Goal: Contribute content: Add original content to the website for others to see

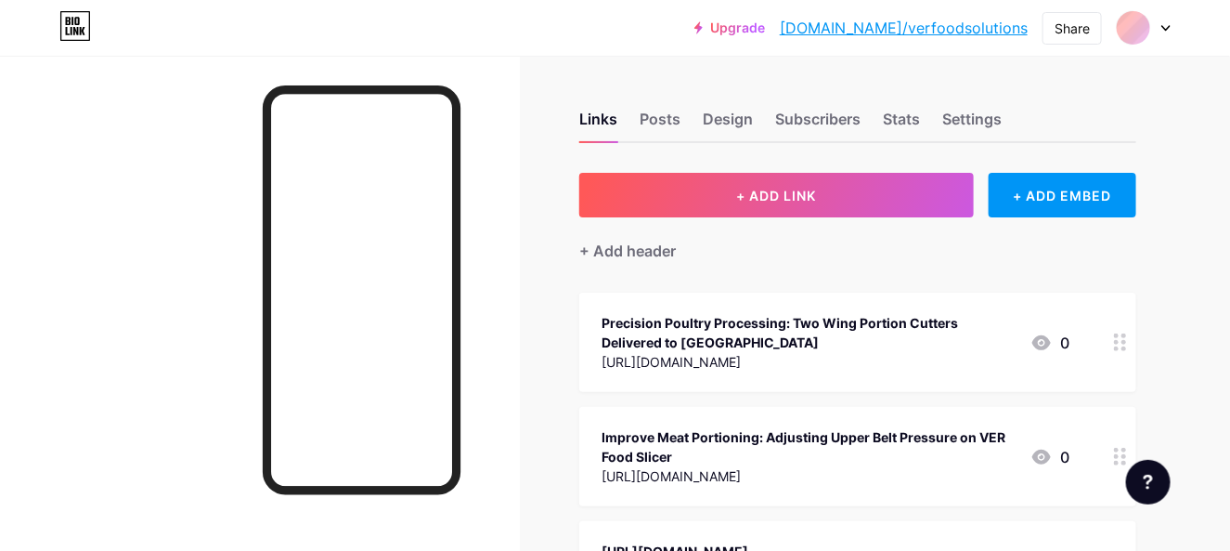
click at [818, 220] on div "+ Add header" at bounding box center [857, 240] width 557 height 46
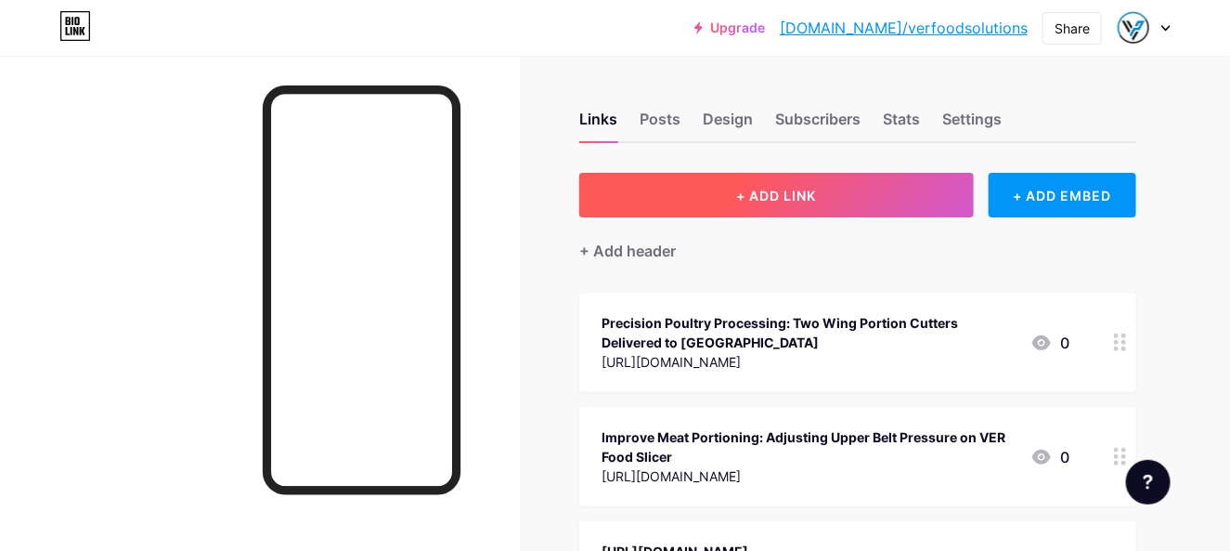
click at [801, 176] on button "+ ADD LINK" at bounding box center [776, 195] width 395 height 45
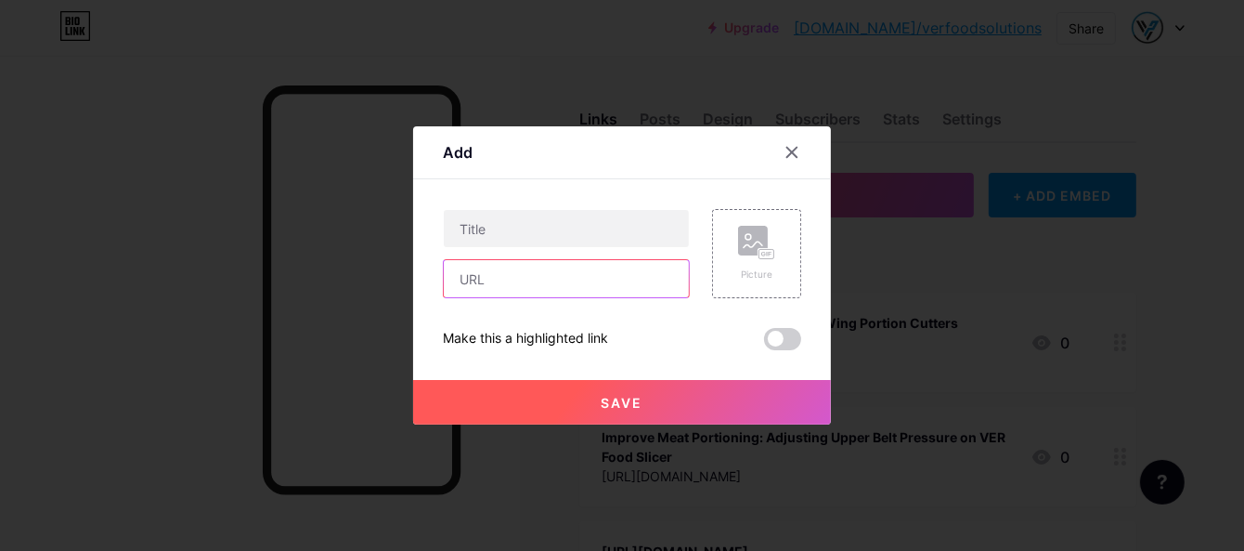
click at [568, 283] on input "text" at bounding box center [566, 278] width 245 height 37
drag, startPoint x: 538, startPoint y: 285, endPoint x: 518, endPoint y: 285, distance: 19.5
click at [538, 285] on input "text" at bounding box center [566, 278] width 245 height 37
paste input "[URL][DOMAIN_NAME]"
type input "[URL][DOMAIN_NAME]"
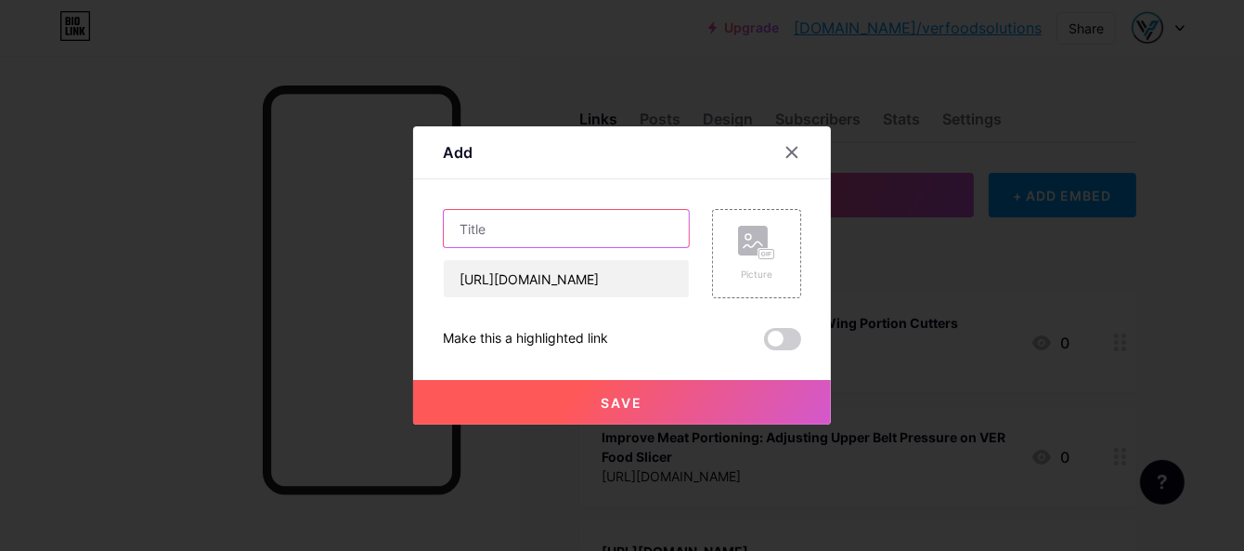
click at [591, 235] on input "text" at bounding box center [566, 228] width 245 height 37
paste input "Watch Our Continuous Fryer & Air Cooling Process Line Reach [GEOGRAPHIC_DATA] C…"
type input "Watch Our Continuous Fryer & Air Cooling Process Line Reach [GEOGRAPHIC_DATA] C…"
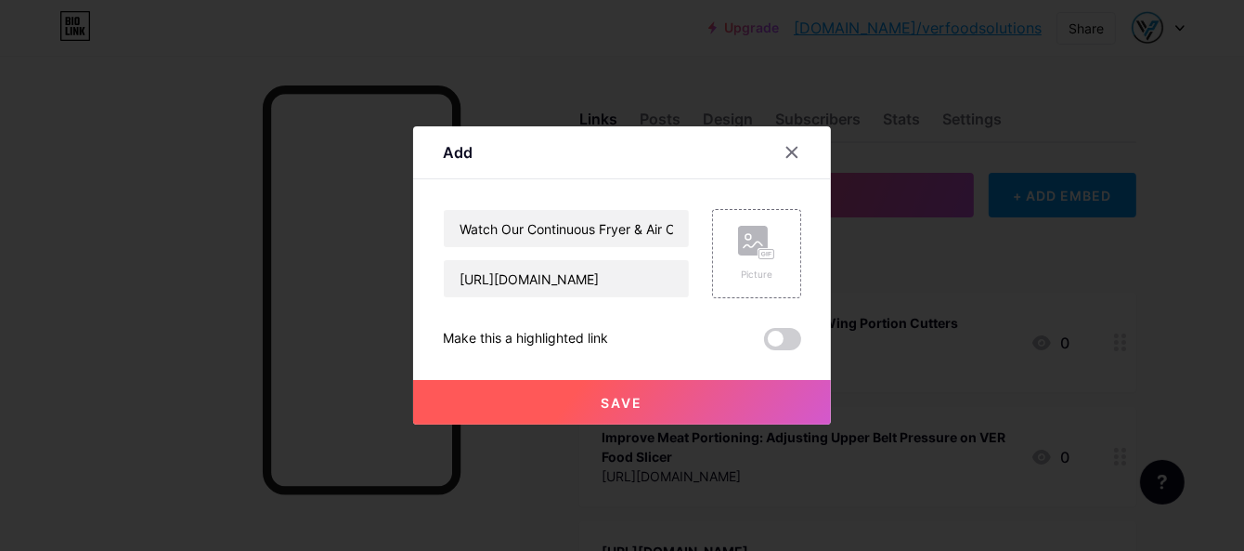
drag, startPoint x: 526, startPoint y: 384, endPoint x: 736, endPoint y: 300, distance: 226.8
click at [735, 311] on div "Watch Our Continuous Fryer & Air Cooling Process Line Reach USA Customer https:…" at bounding box center [622, 279] width 358 height 141
click at [772, 268] on div "Picture" at bounding box center [756, 274] width 37 height 14
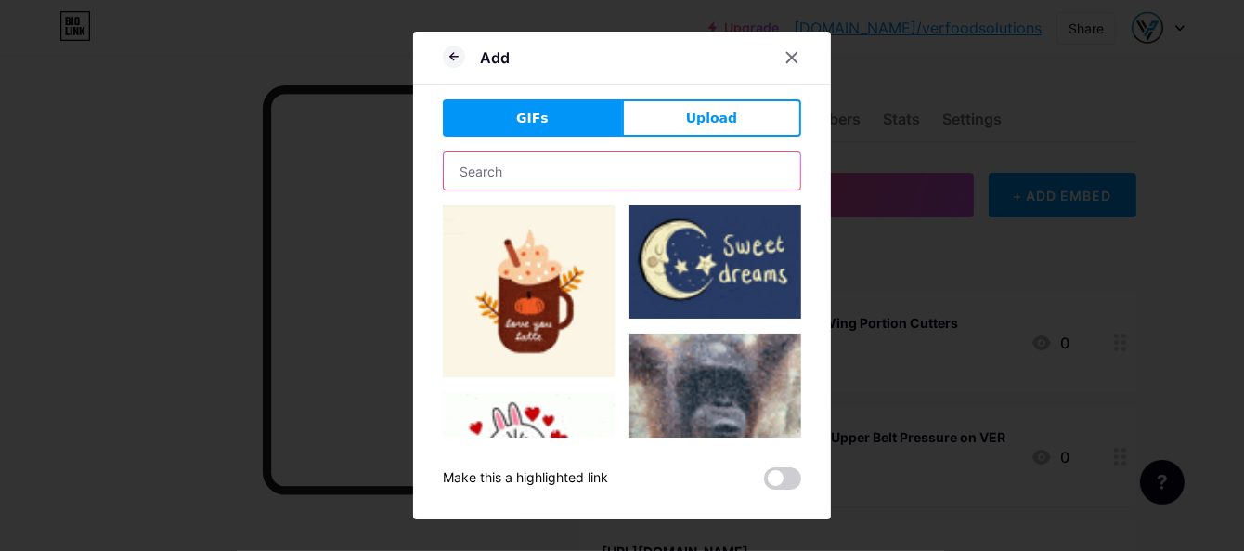
click at [553, 184] on input "text" at bounding box center [622, 170] width 357 height 37
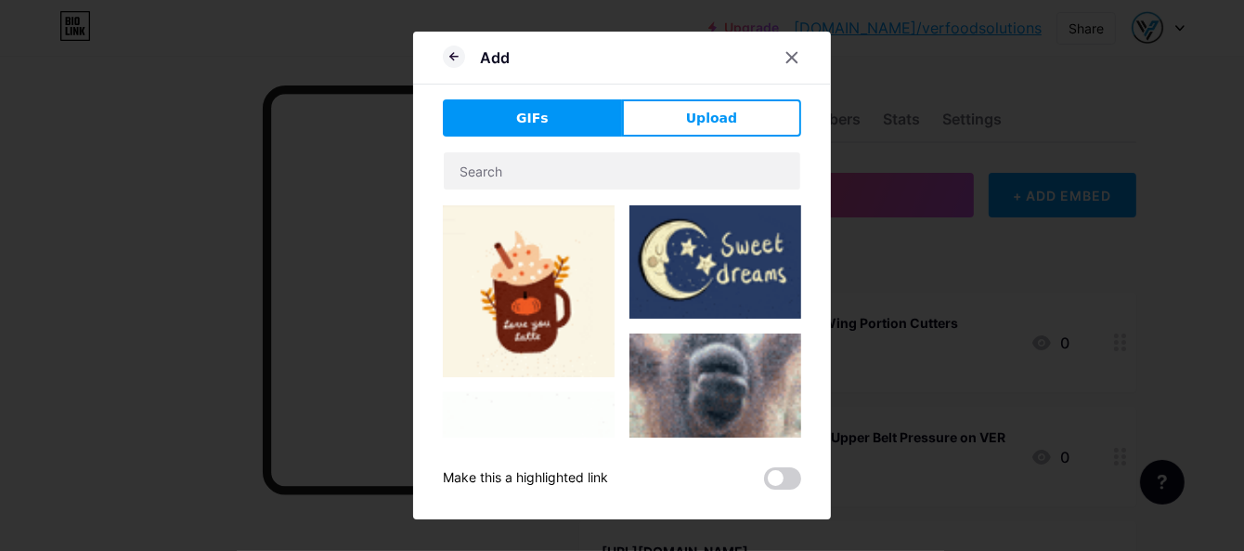
click at [684, 147] on div "GIFs Upload Content YouTube Play YouTube video without leaving your page. ADD V…" at bounding box center [622, 294] width 358 height 390
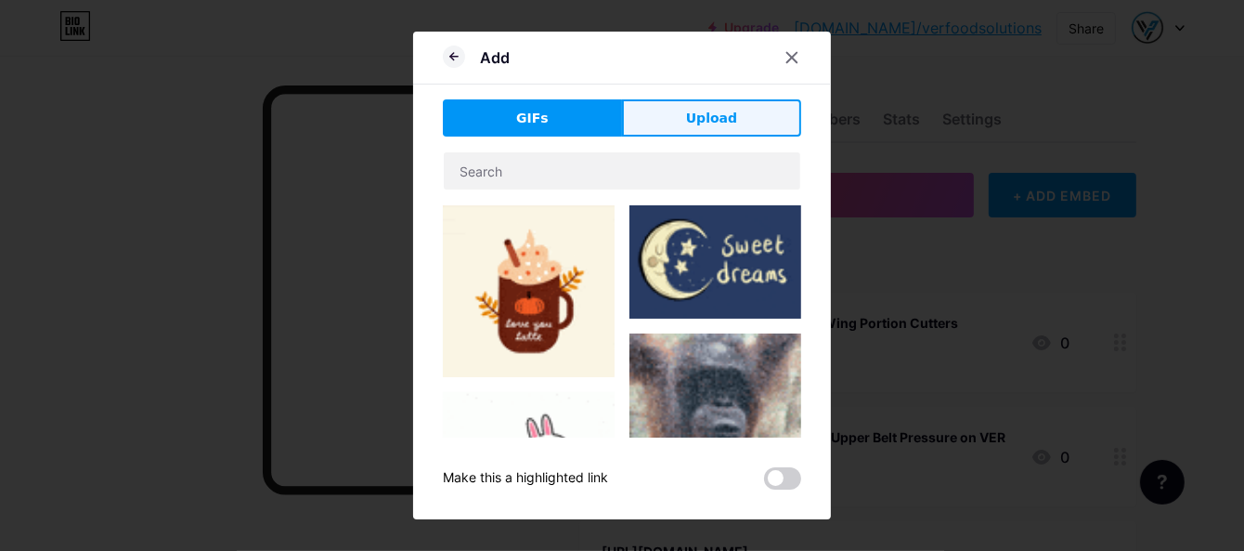
click at [707, 127] on button "Upload" at bounding box center [711, 117] width 179 height 37
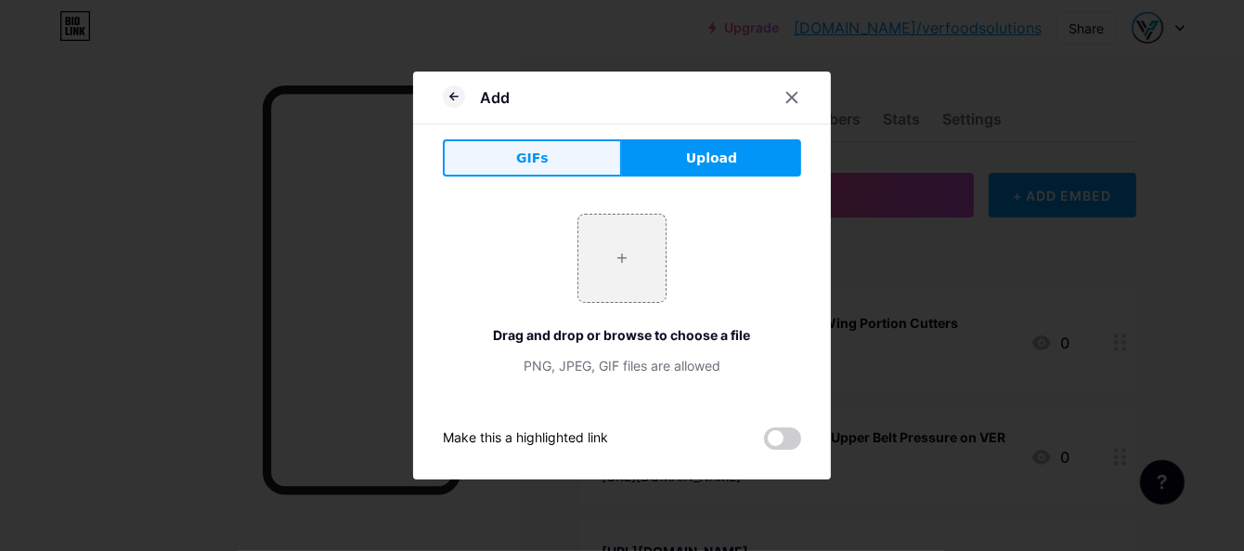
click at [545, 150] on span "GIFs" at bounding box center [532, 159] width 33 height 20
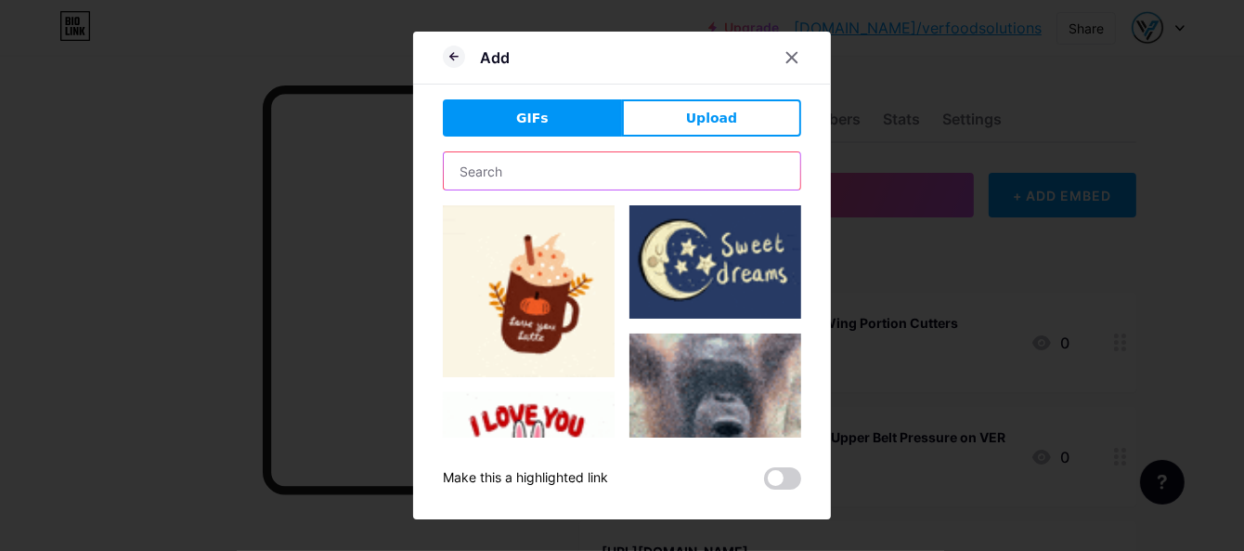
click at [544, 168] on input "text" at bounding box center [622, 170] width 357 height 37
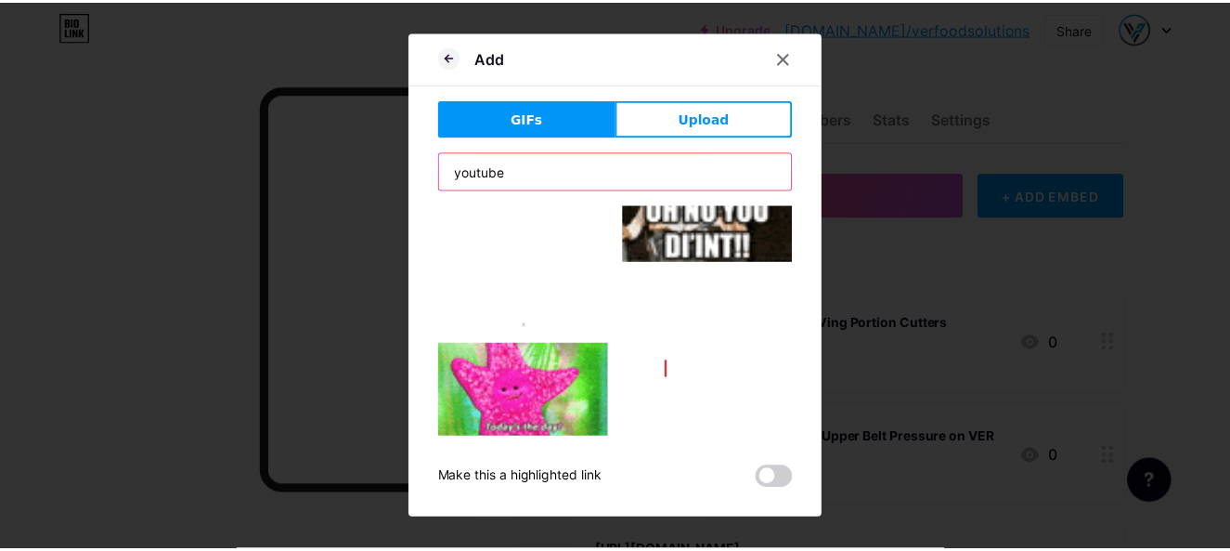
scroll to position [93, 0]
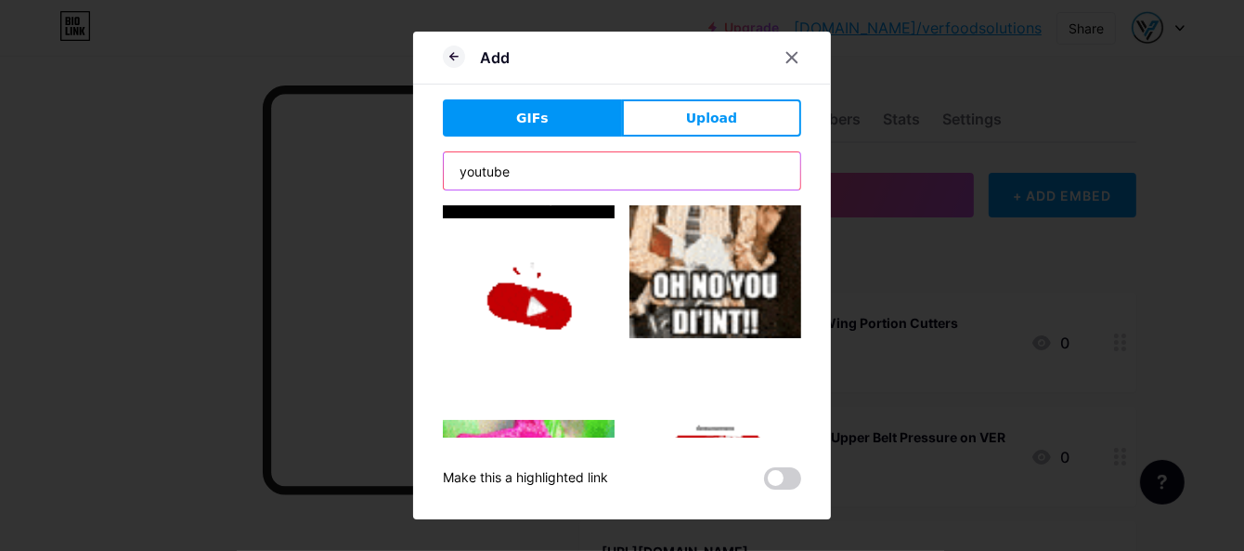
type input "youtube"
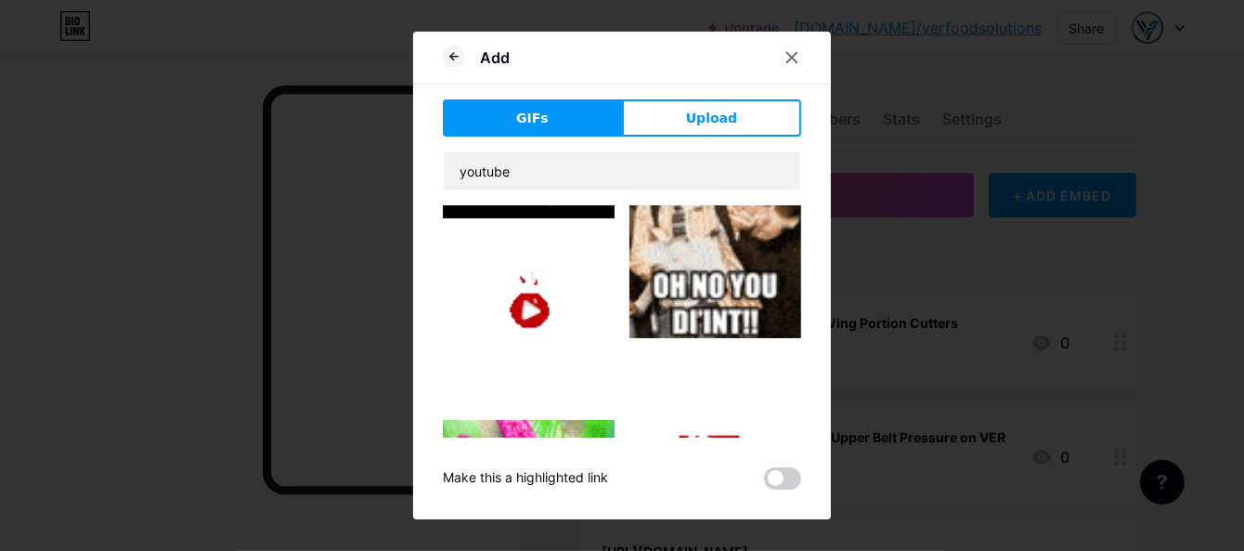
click at [562, 337] on img at bounding box center [529, 319] width 172 height 172
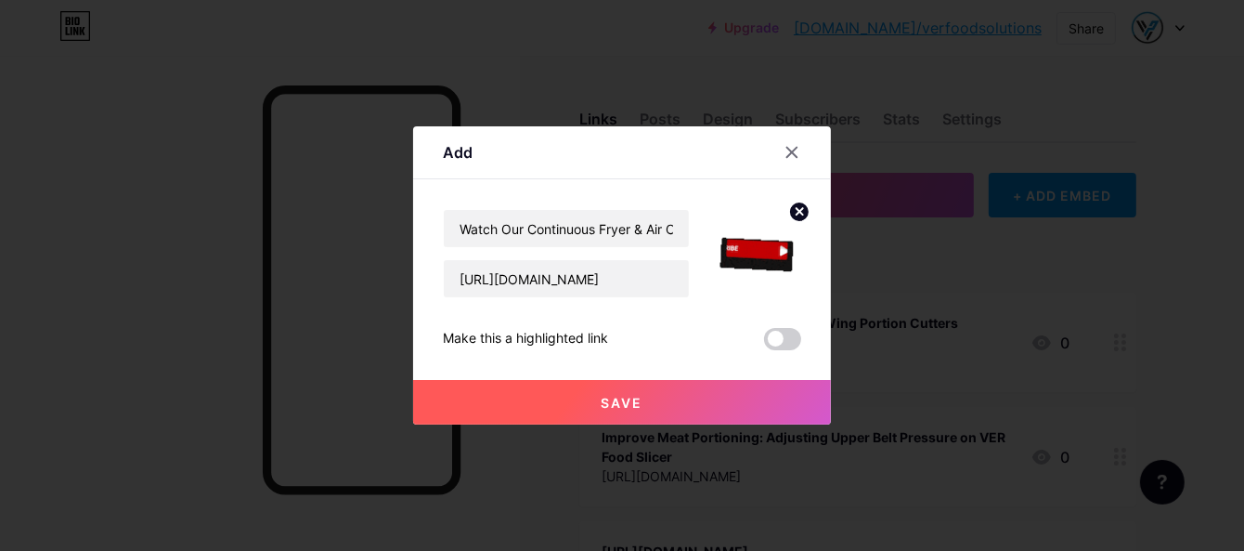
click at [645, 399] on button "Save" at bounding box center [622, 402] width 418 height 45
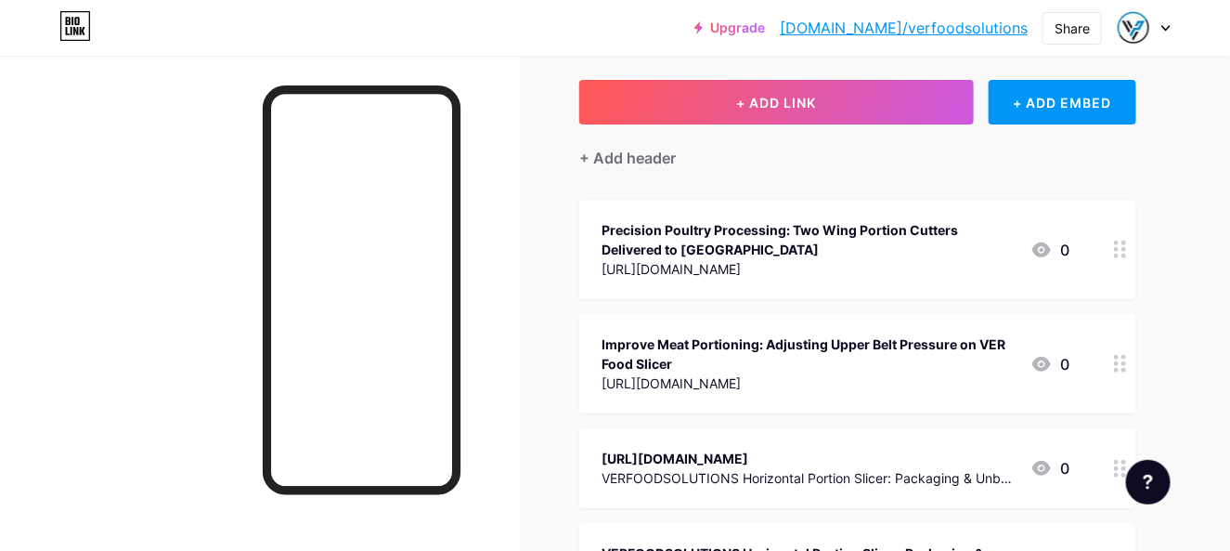
scroll to position [0, 0]
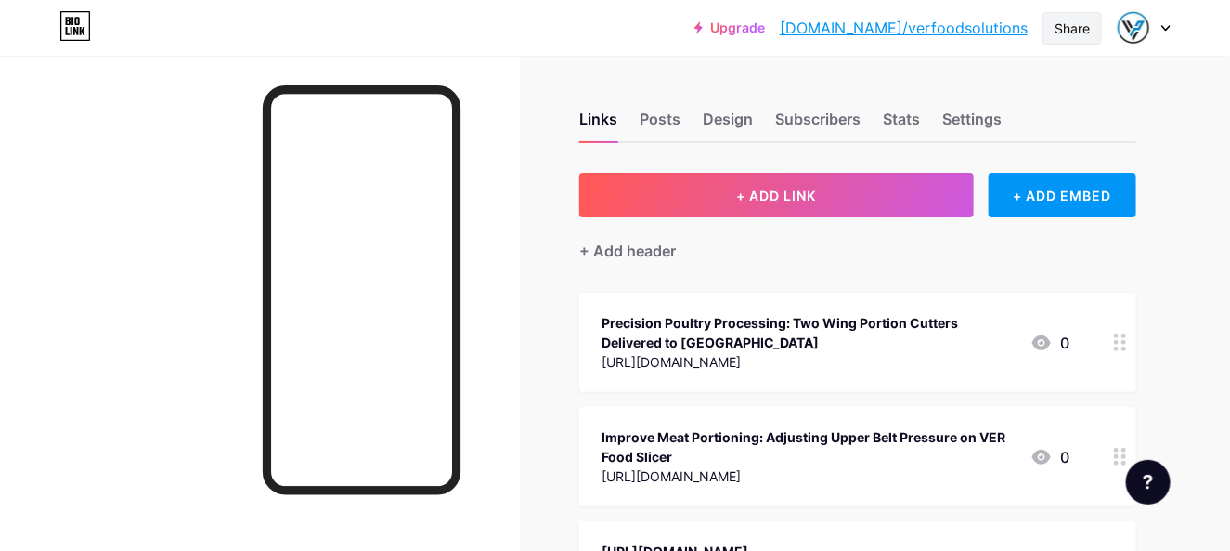
click at [1080, 27] on div "Share" at bounding box center [1072, 29] width 35 height 20
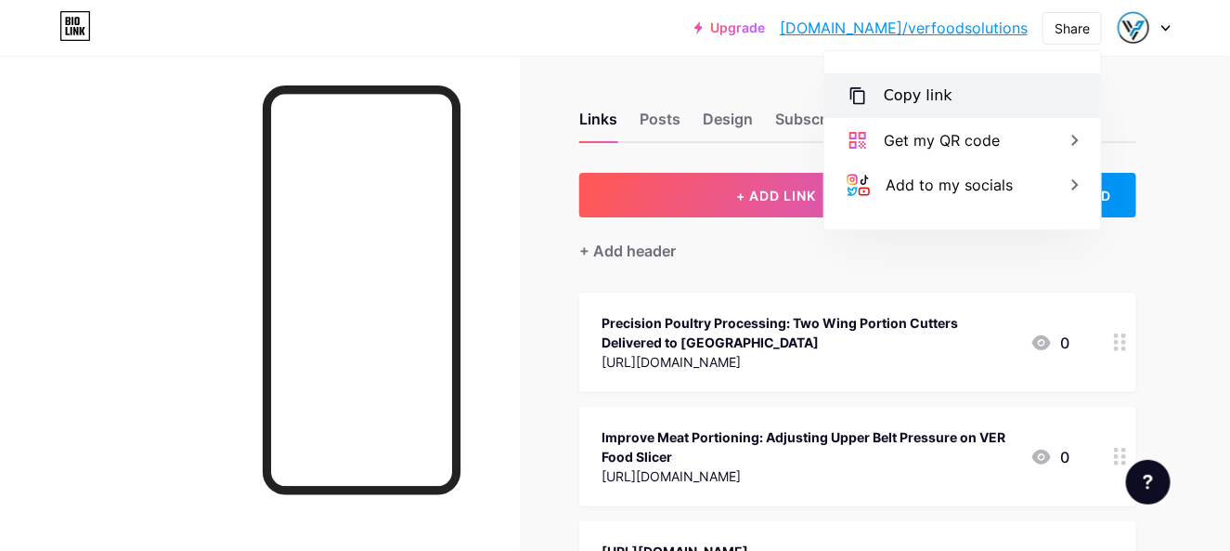
click at [910, 111] on div "Copy link" at bounding box center [963, 95] width 277 height 45
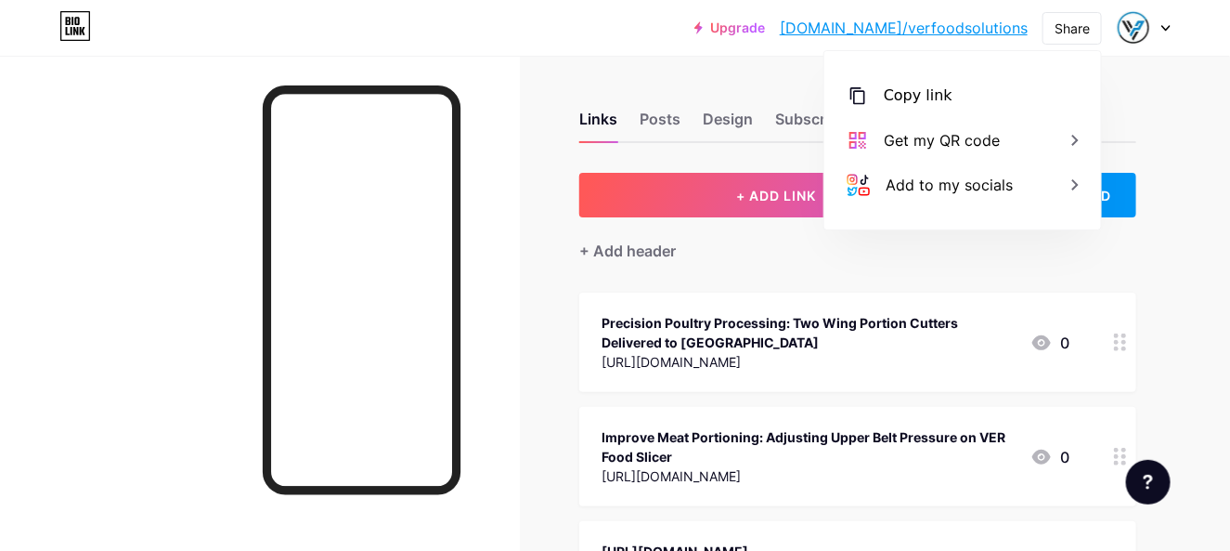
drag, startPoint x: 914, startPoint y: 108, endPoint x: 615, endPoint y: 1, distance: 317.5
click at [915, 109] on div "Copy link" at bounding box center [963, 95] width 277 height 45
